Goal: Transaction & Acquisition: Book appointment/travel/reservation

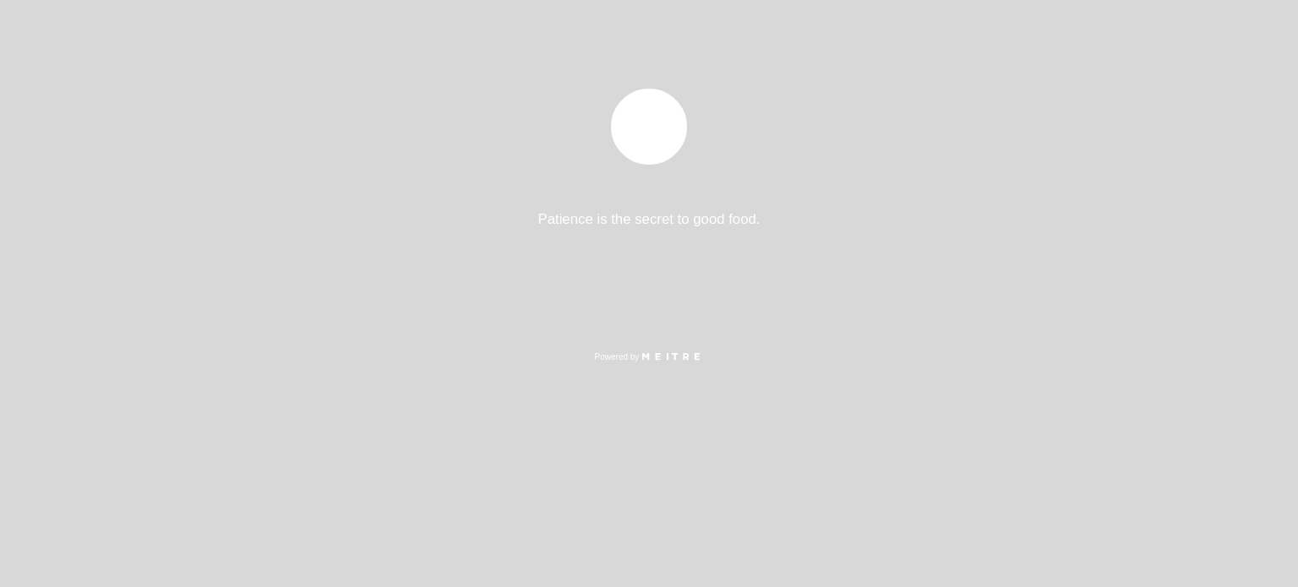
select select "es"
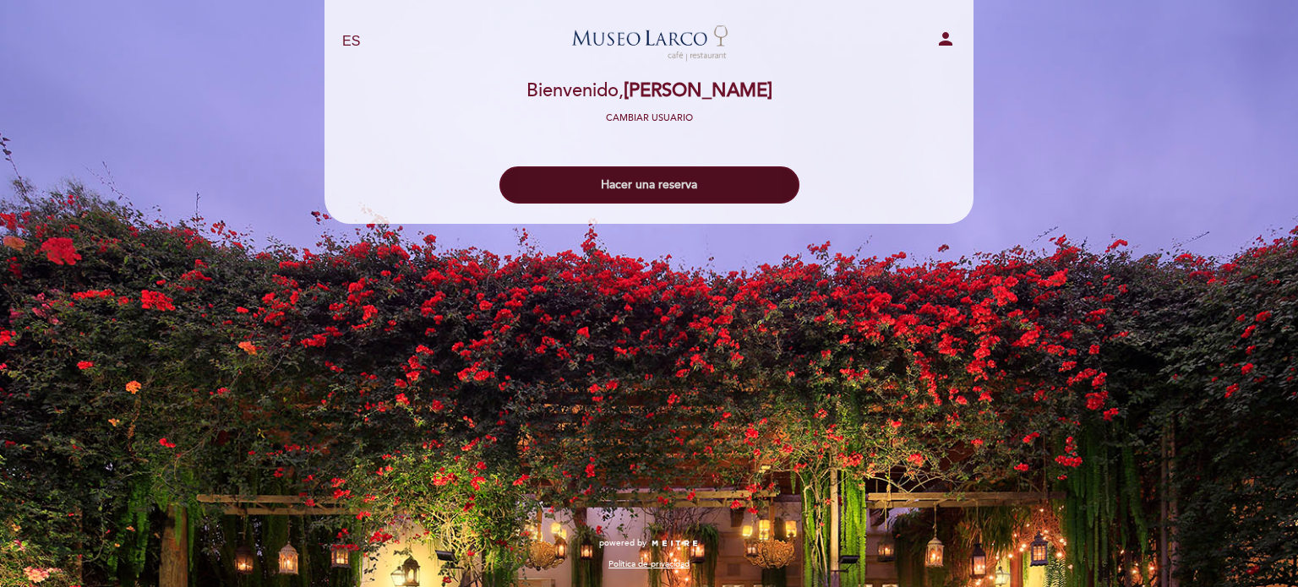
click at [732, 188] on button "Hacer una reserva" at bounding box center [650, 185] width 300 height 37
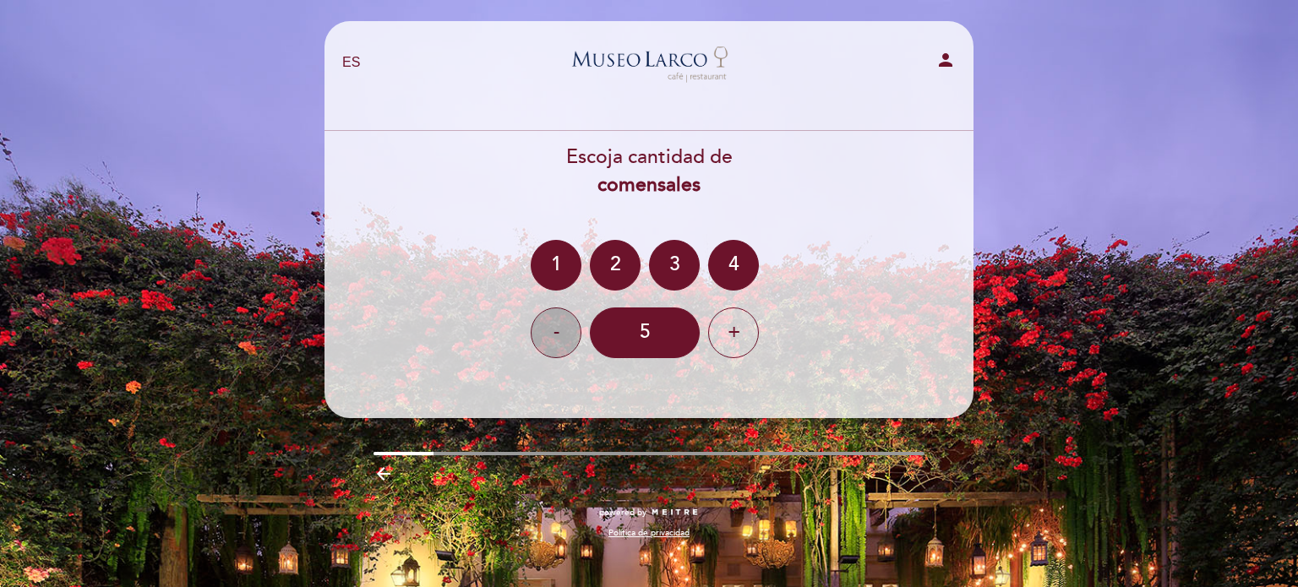
click at [578, 328] on div "-" at bounding box center [556, 333] width 51 height 51
click at [613, 268] on div "2" at bounding box center [615, 265] width 51 height 51
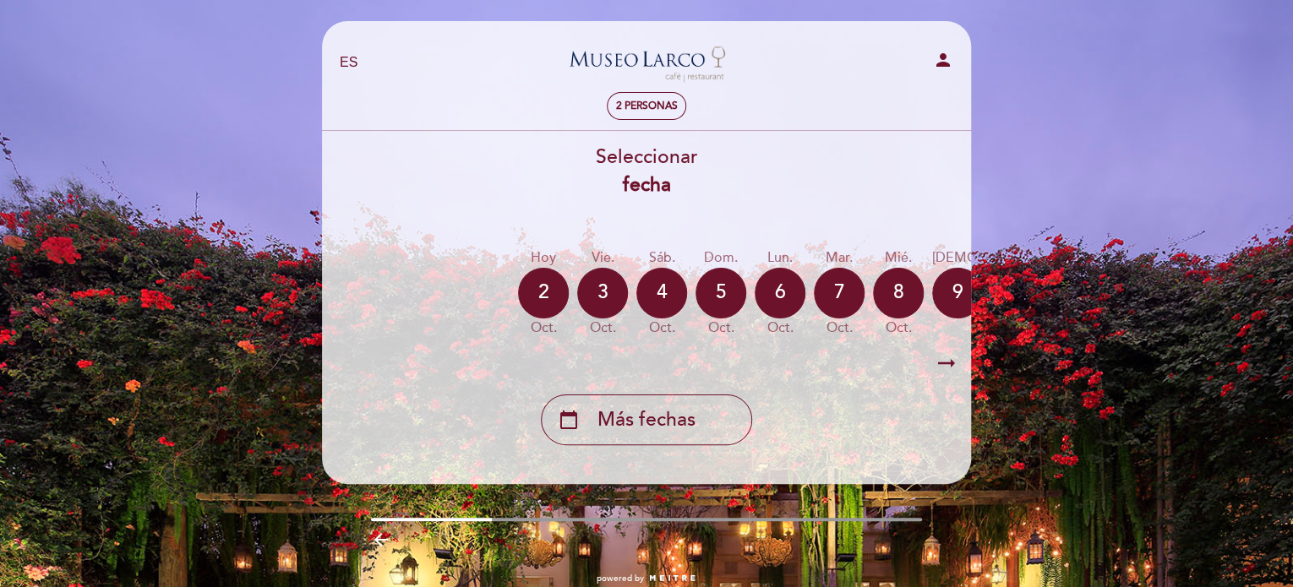
click at [942, 371] on icon "arrow_right_alt" at bounding box center [946, 364] width 25 height 36
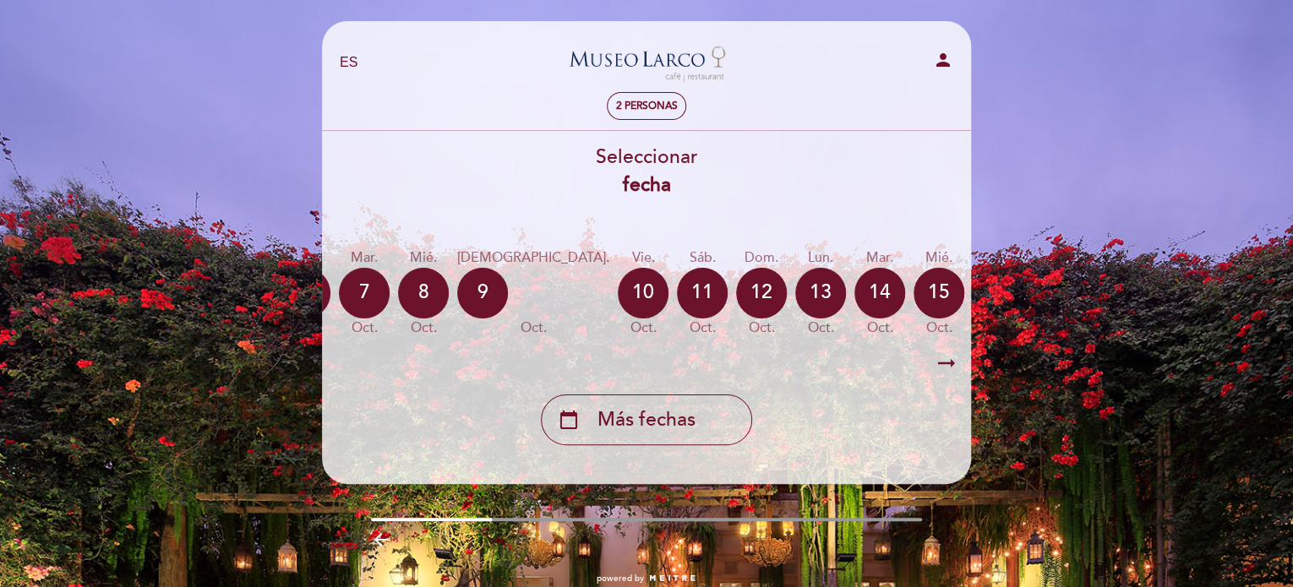
scroll to position [0, 493]
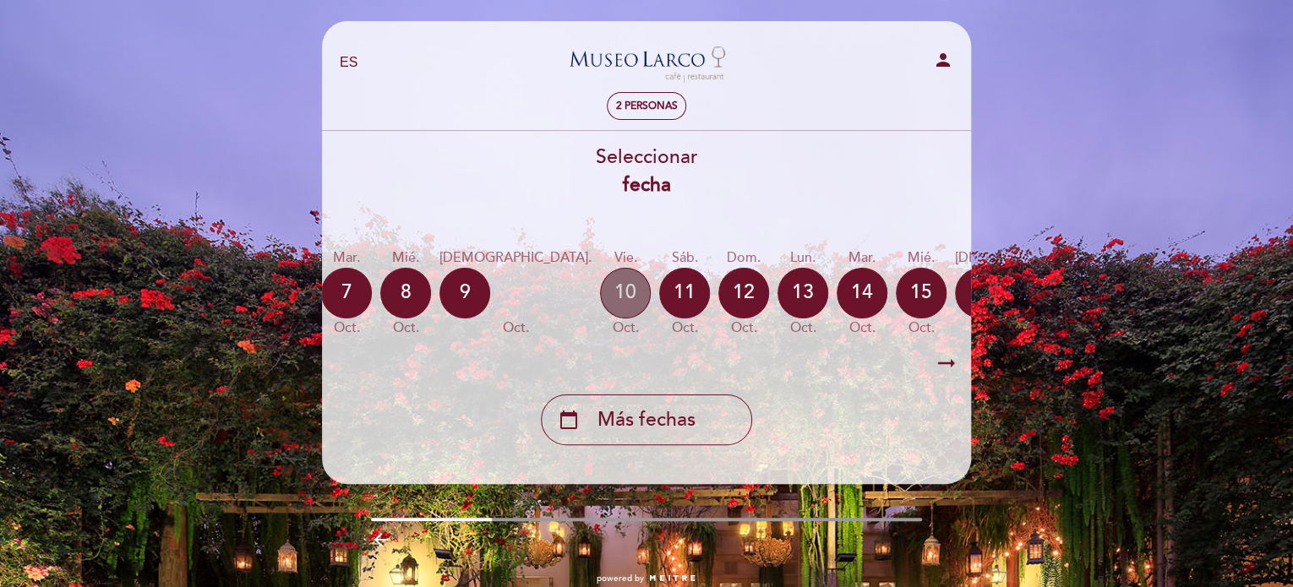
click at [600, 297] on div "10" at bounding box center [625, 293] width 51 height 51
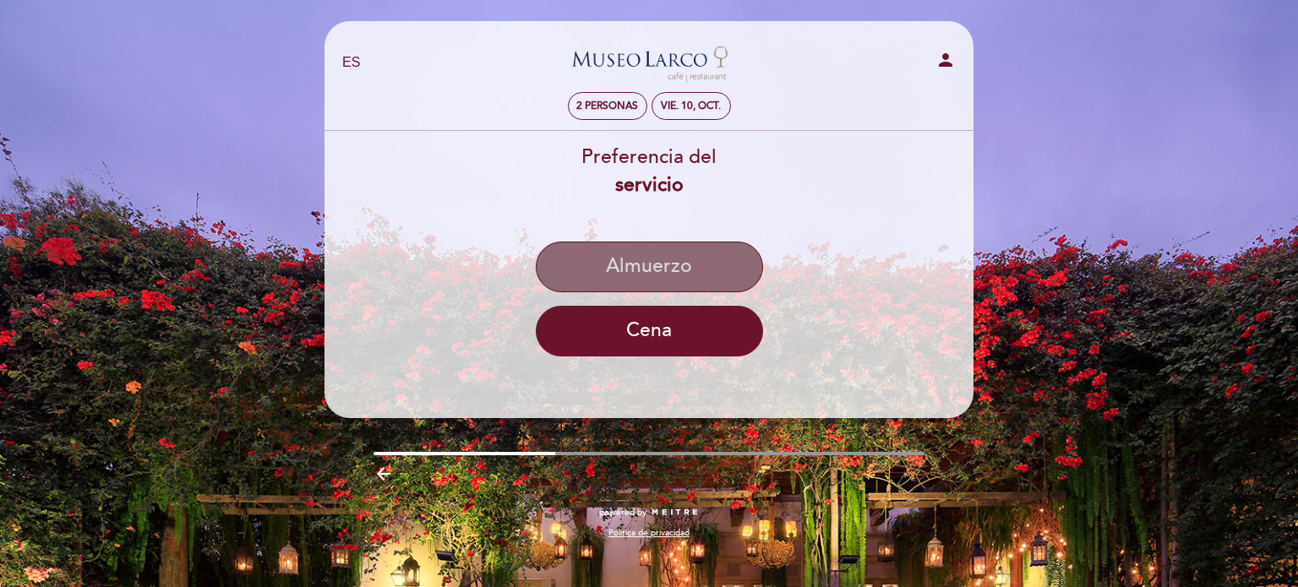
click at [632, 259] on button "Almuerzo" at bounding box center [649, 267] width 227 height 51
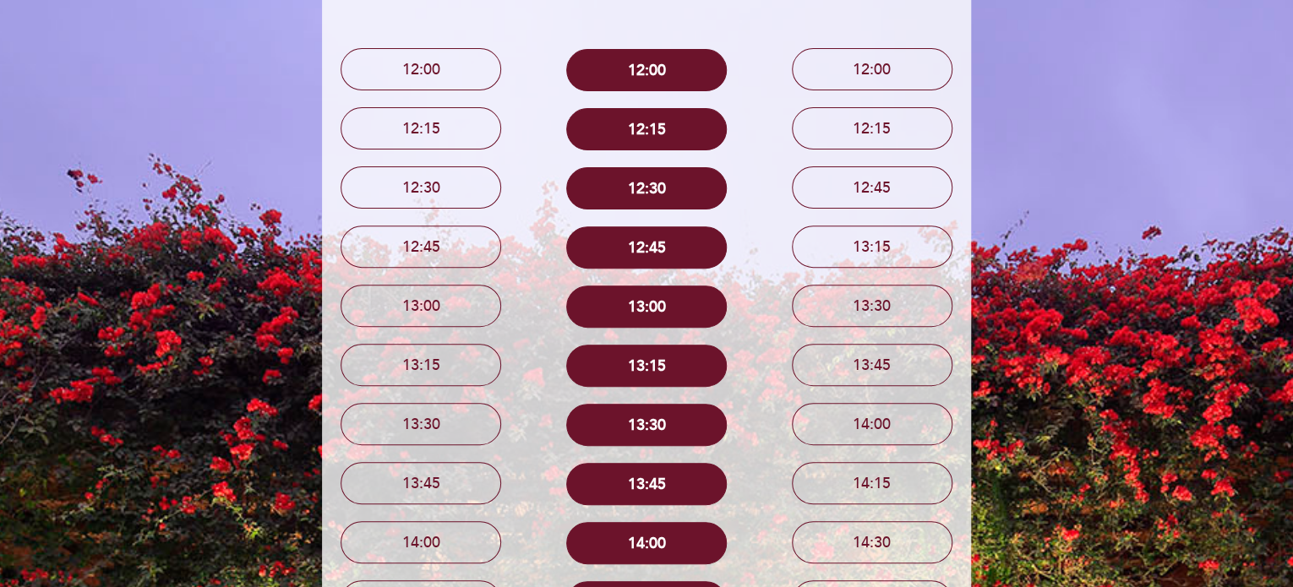
scroll to position [270, 0]
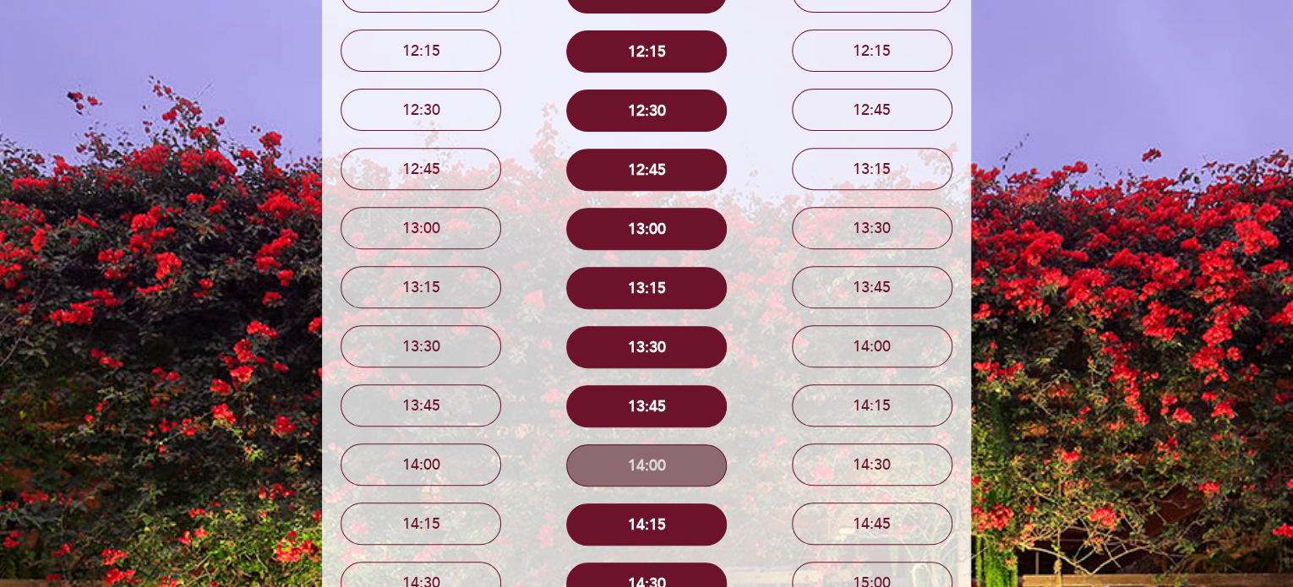
click at [644, 459] on button "14:00" at bounding box center [646, 466] width 161 height 42
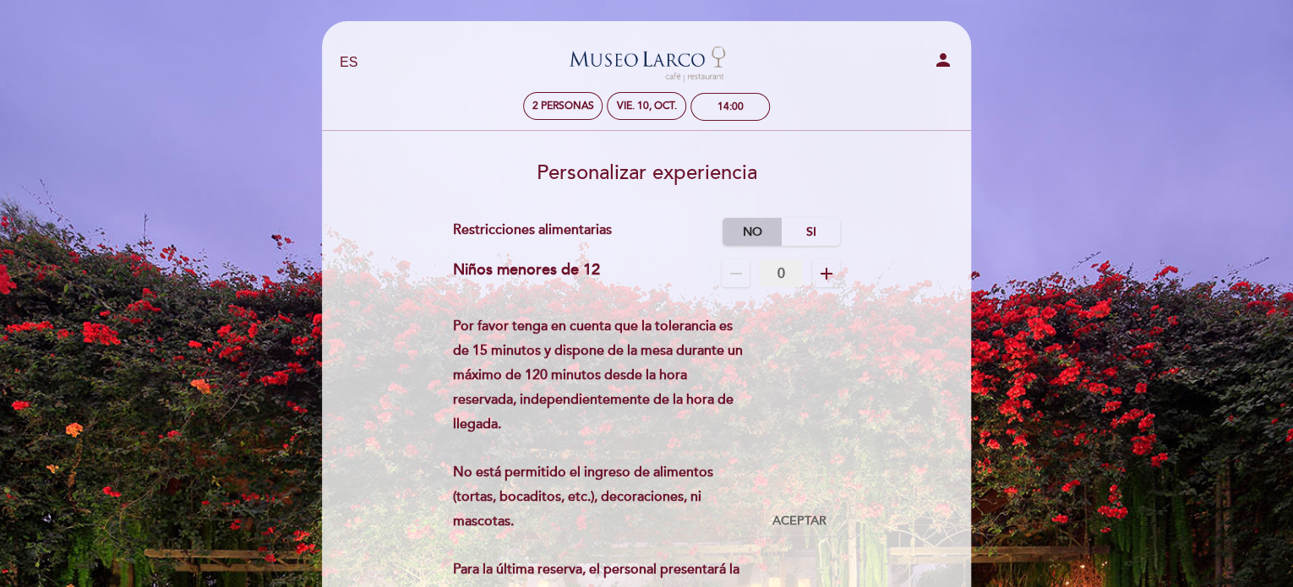
click at [756, 230] on label "No" at bounding box center [752, 232] width 59 height 28
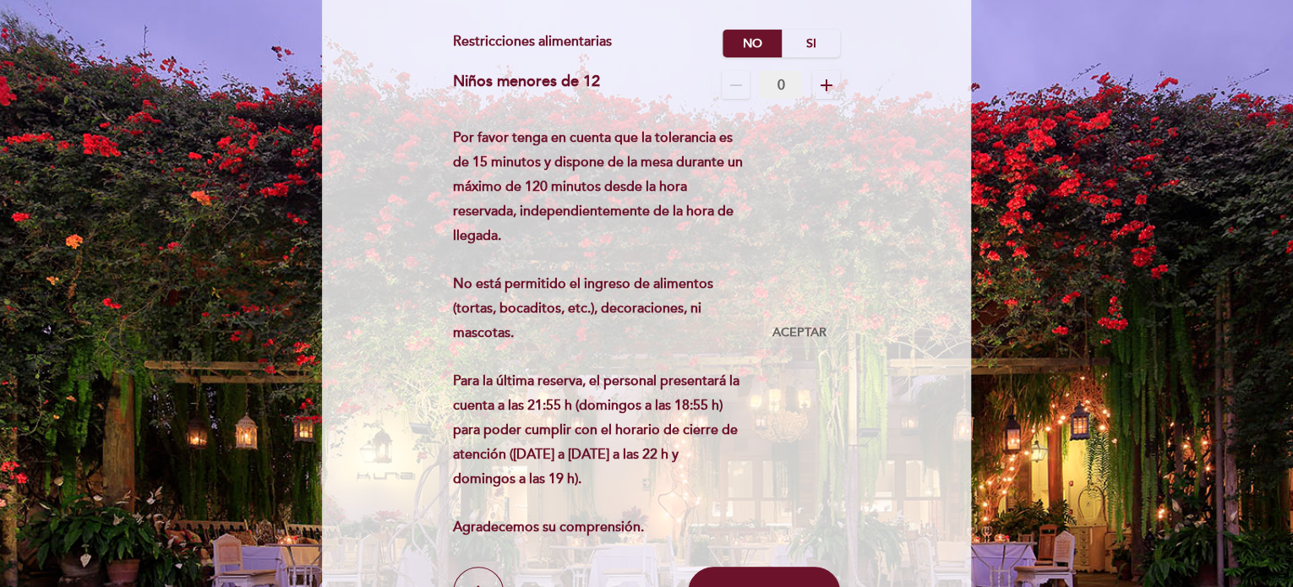
scroll to position [203, 0]
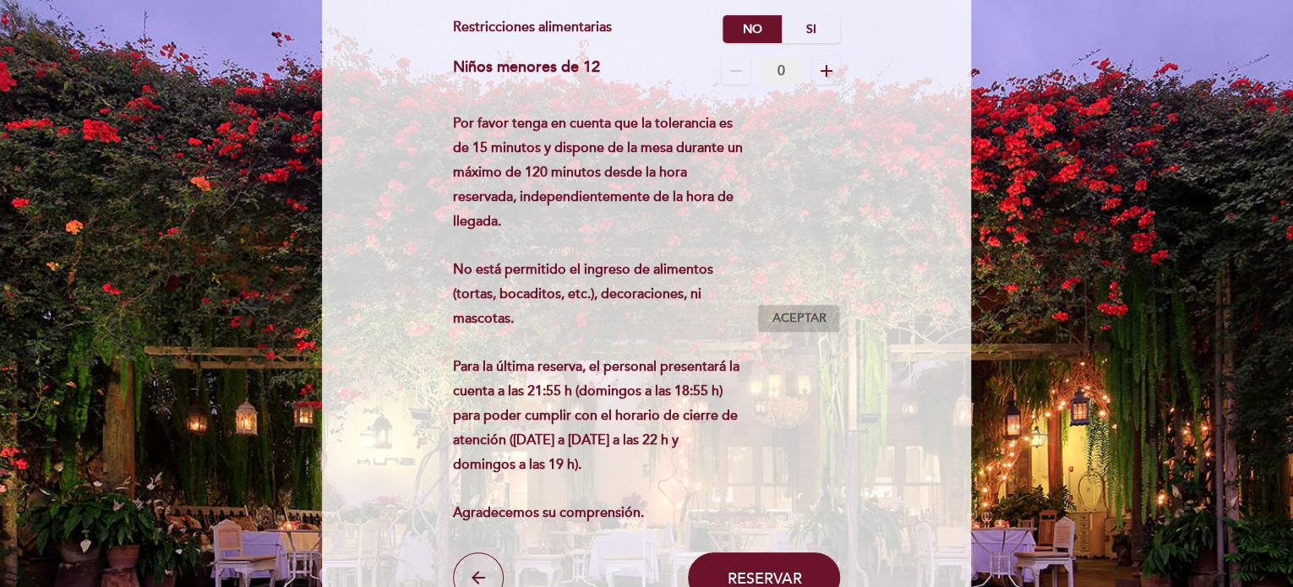
click at [774, 312] on span "Aceptar" at bounding box center [799, 319] width 54 height 18
click at [729, 67] on icon "remove" at bounding box center [736, 71] width 20 height 20
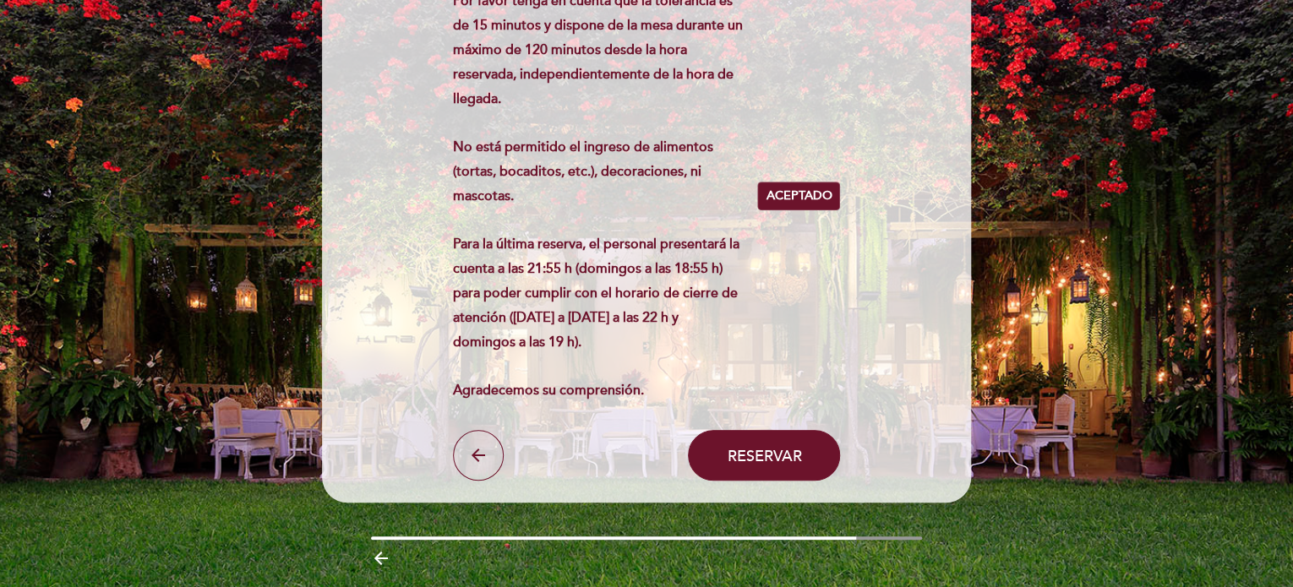
scroll to position [372, 0]
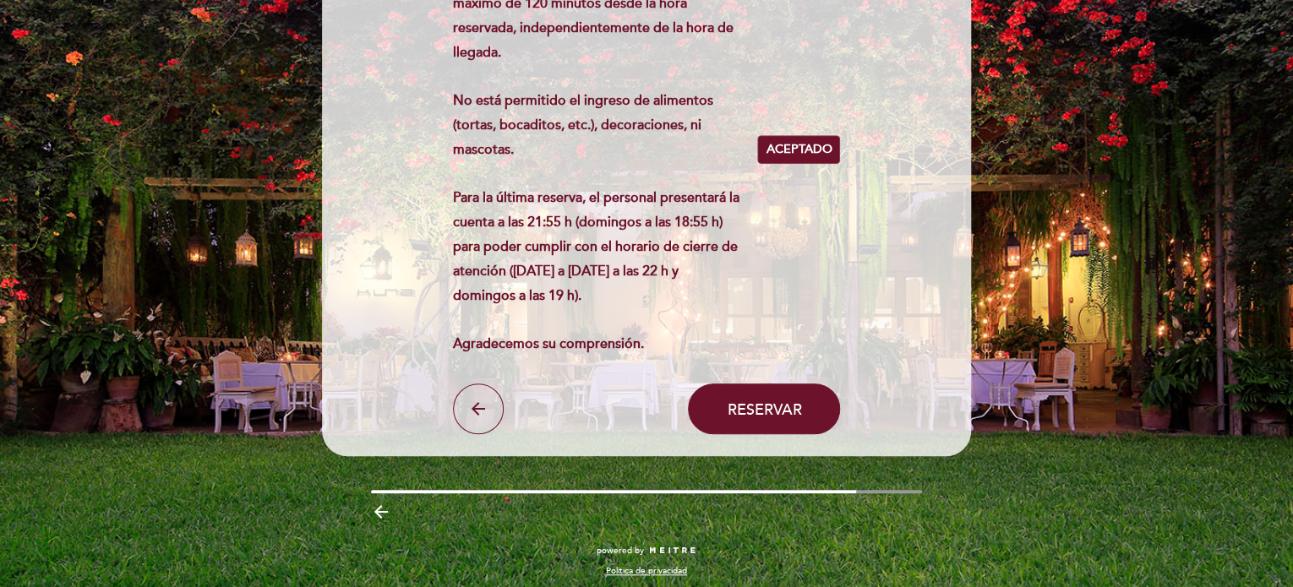
click at [774, 226] on div "Por favor tenga en cuenta que la tolerancia es de 15 minutos y dispone de la me…" at bounding box center [647, 150] width 388 height 414
click at [1028, 162] on div "EN ES PT [GEOGRAPHIC_DATA][PERSON_NAME] - Restaurant person 2 personas vie. 10,…" at bounding box center [646, 111] width 1293 height 966
click at [997, 162] on div "EN ES PT [GEOGRAPHIC_DATA][PERSON_NAME] - Restaurant person 2 personas vie. 10,…" at bounding box center [646, 111] width 1293 height 966
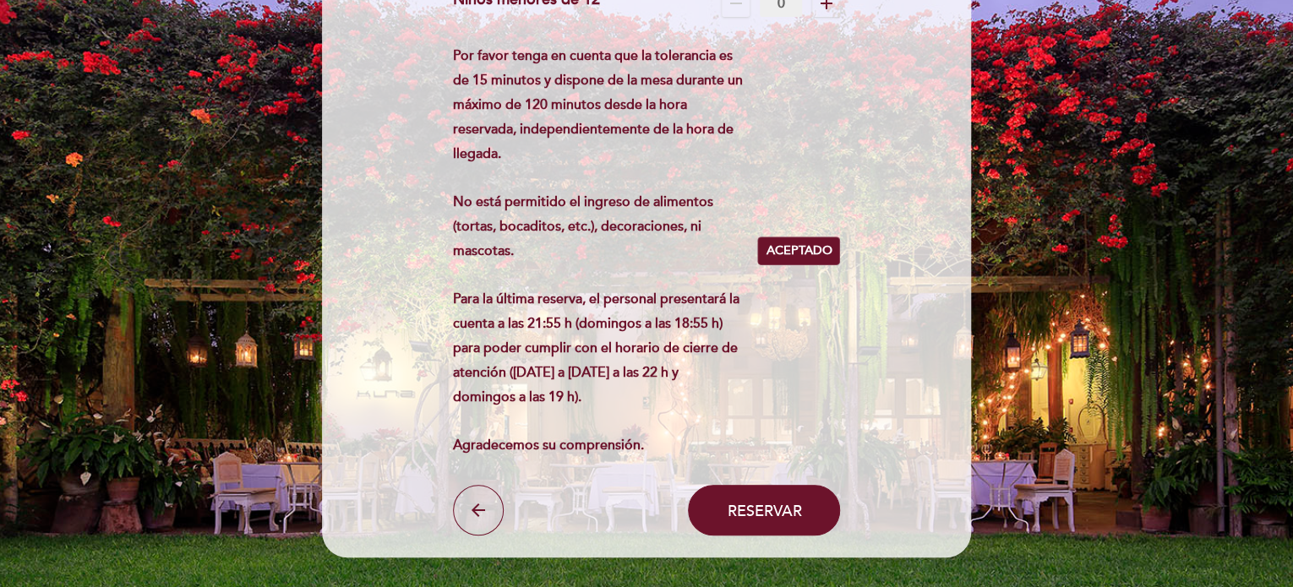
scroll to position [304, 0]
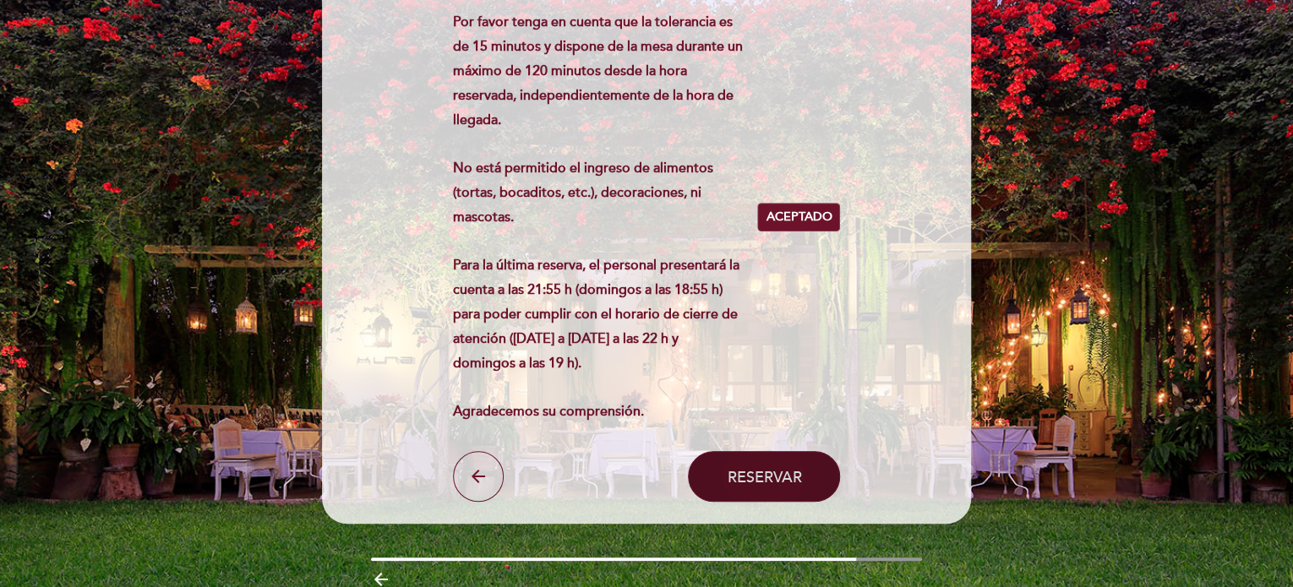
click at [766, 468] on span "Reservar" at bounding box center [764, 476] width 74 height 19
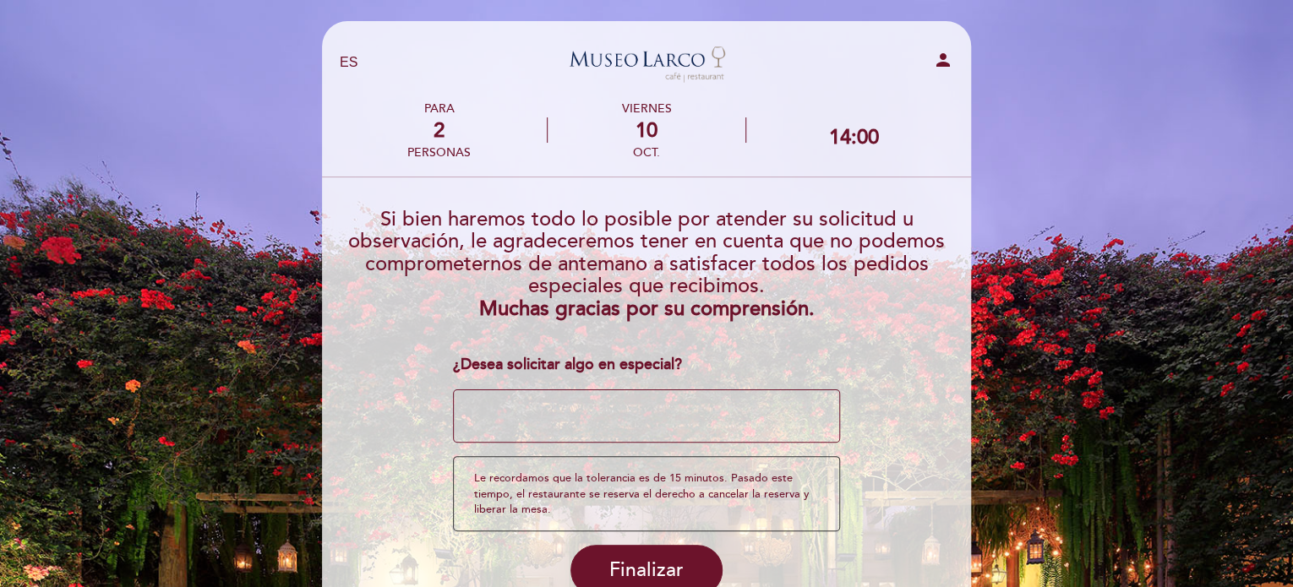
click at [860, 298] on h3 "Si bien haremos todo lo posible por atender su solicitud u observación, le agra…" at bounding box center [646, 257] width 625 height 125
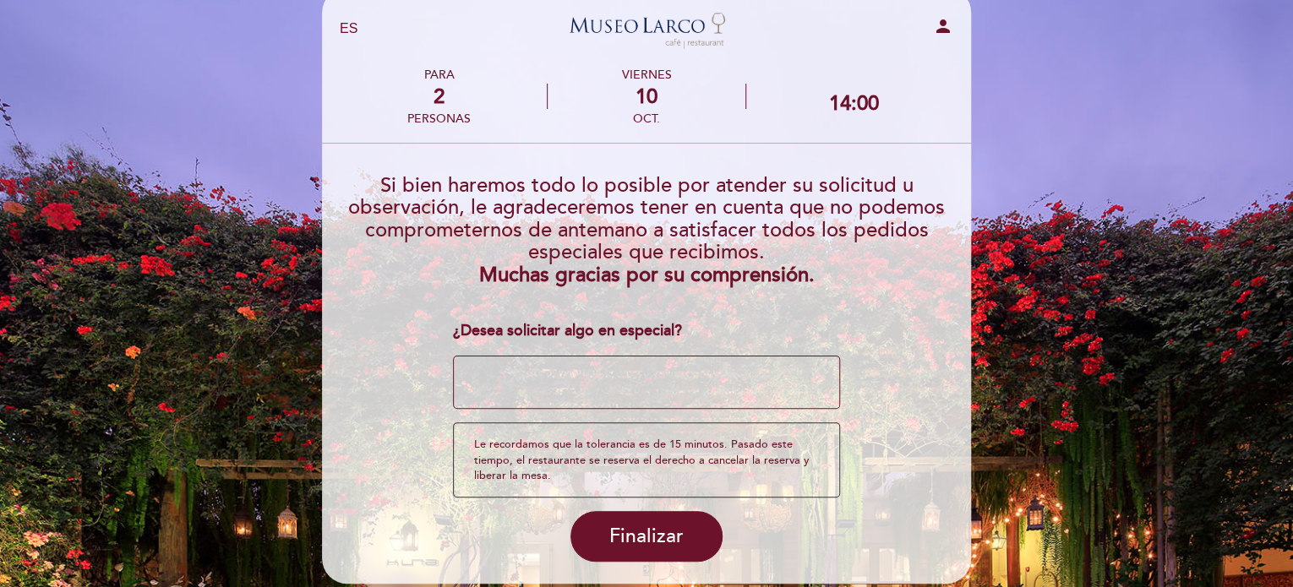
scroll to position [68, 0]
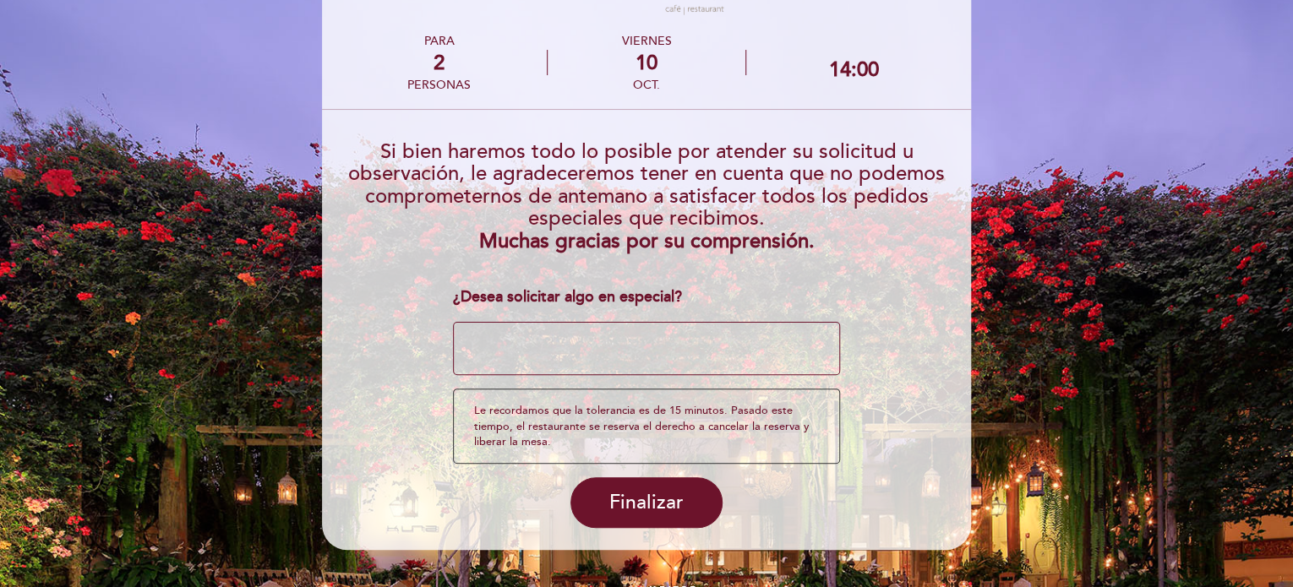
click at [743, 351] on textarea at bounding box center [647, 349] width 388 height 54
type textarea "e"
type textarea "s"
click at [644, 493] on span "Finalizar" at bounding box center [646, 503] width 74 height 24
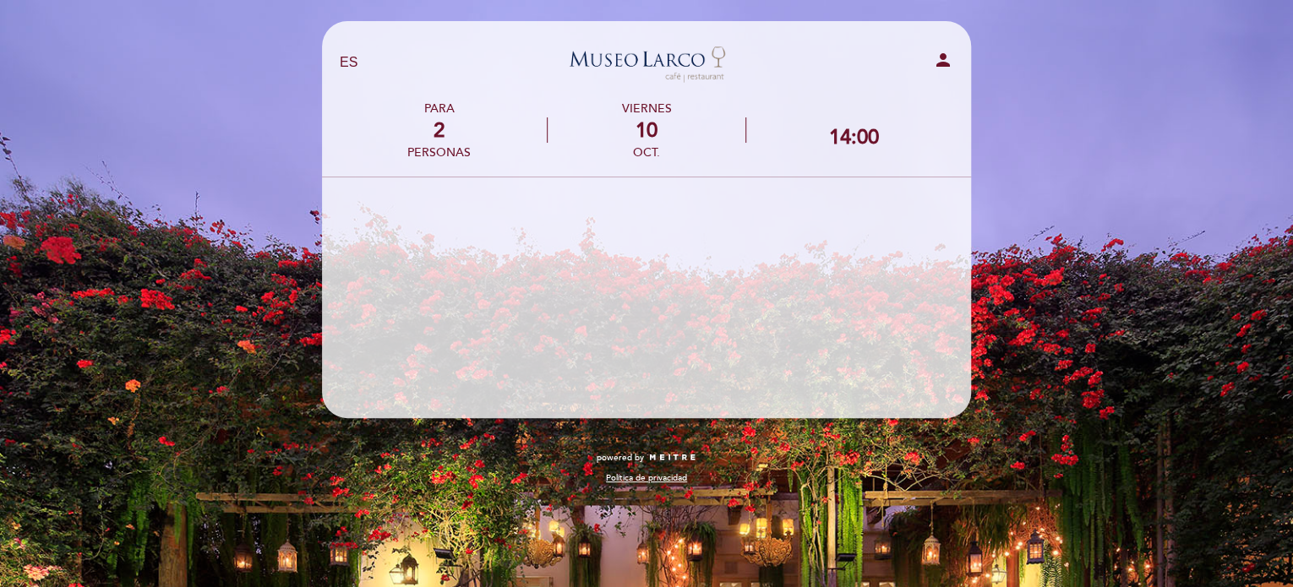
scroll to position [0, 0]
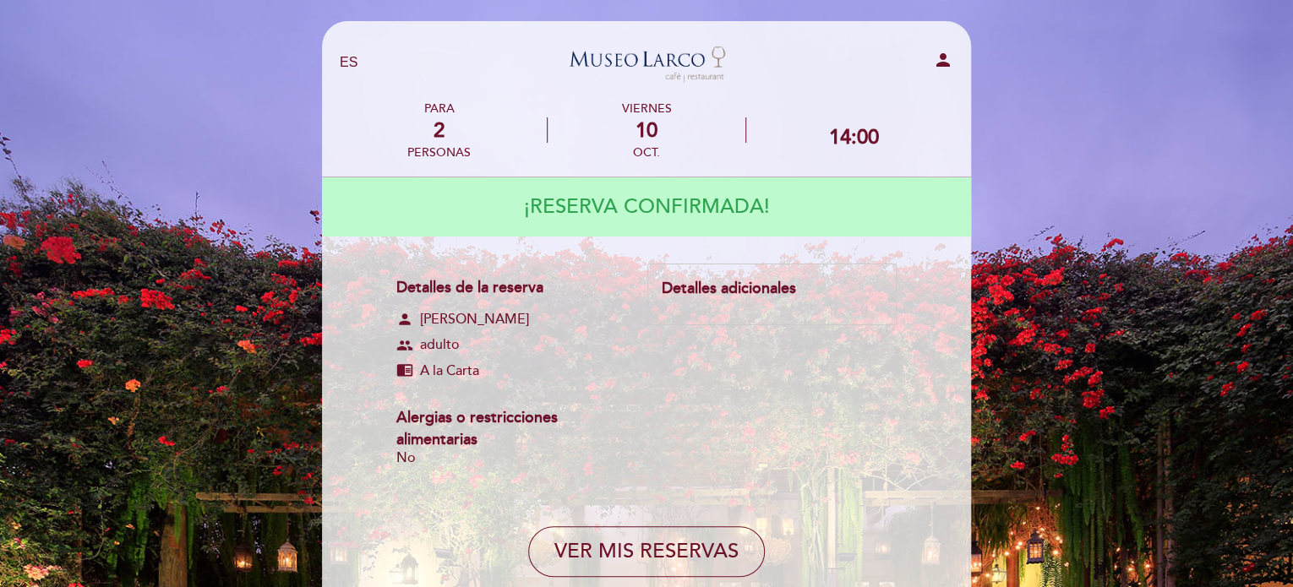
click at [669, 353] on div "Detalles de la reserva person [PERSON_NAME] group adulto chrome_reader_mode A l…" at bounding box center [646, 375] width 500 height 222
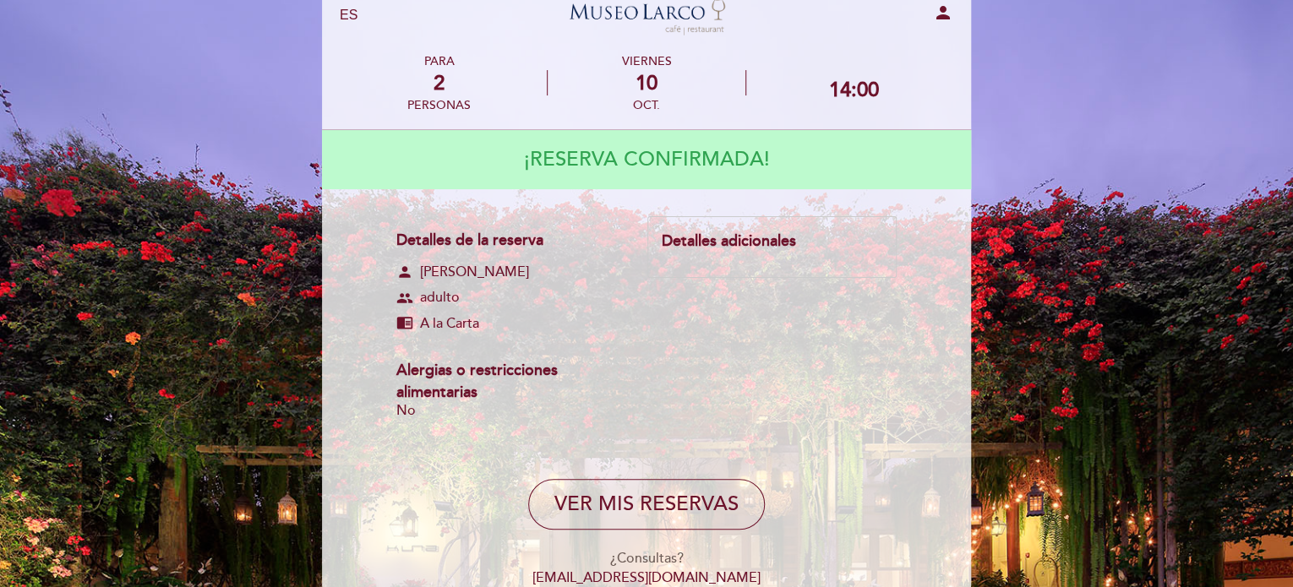
scroll to position [34, 0]
